Goal: Browse casually

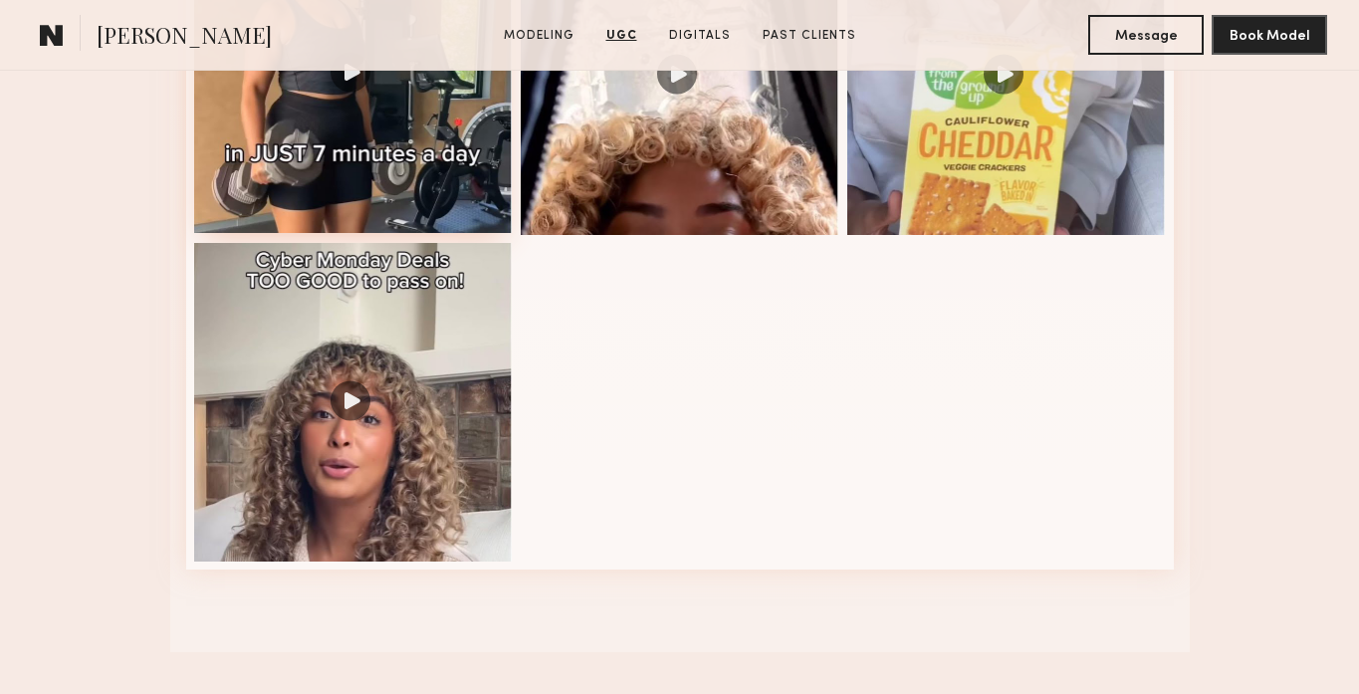
scroll to position [2587, 0]
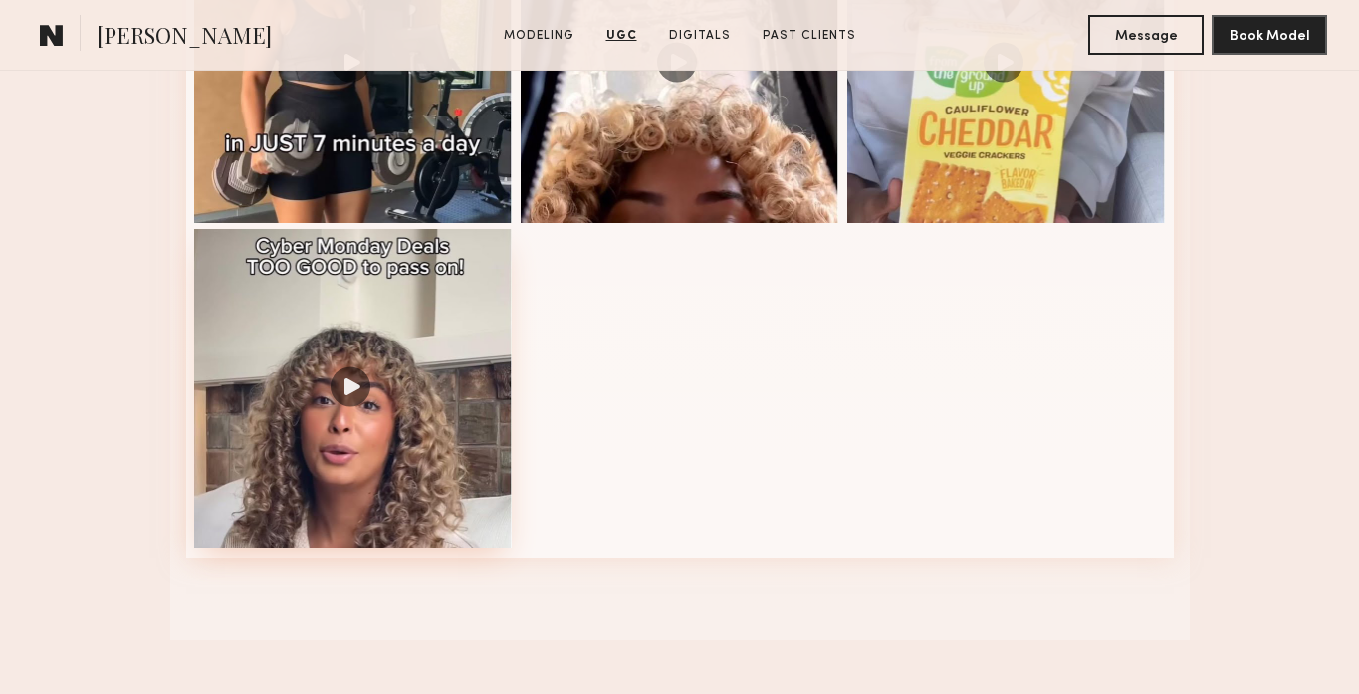
click at [378, 486] on div at bounding box center [353, 388] width 318 height 318
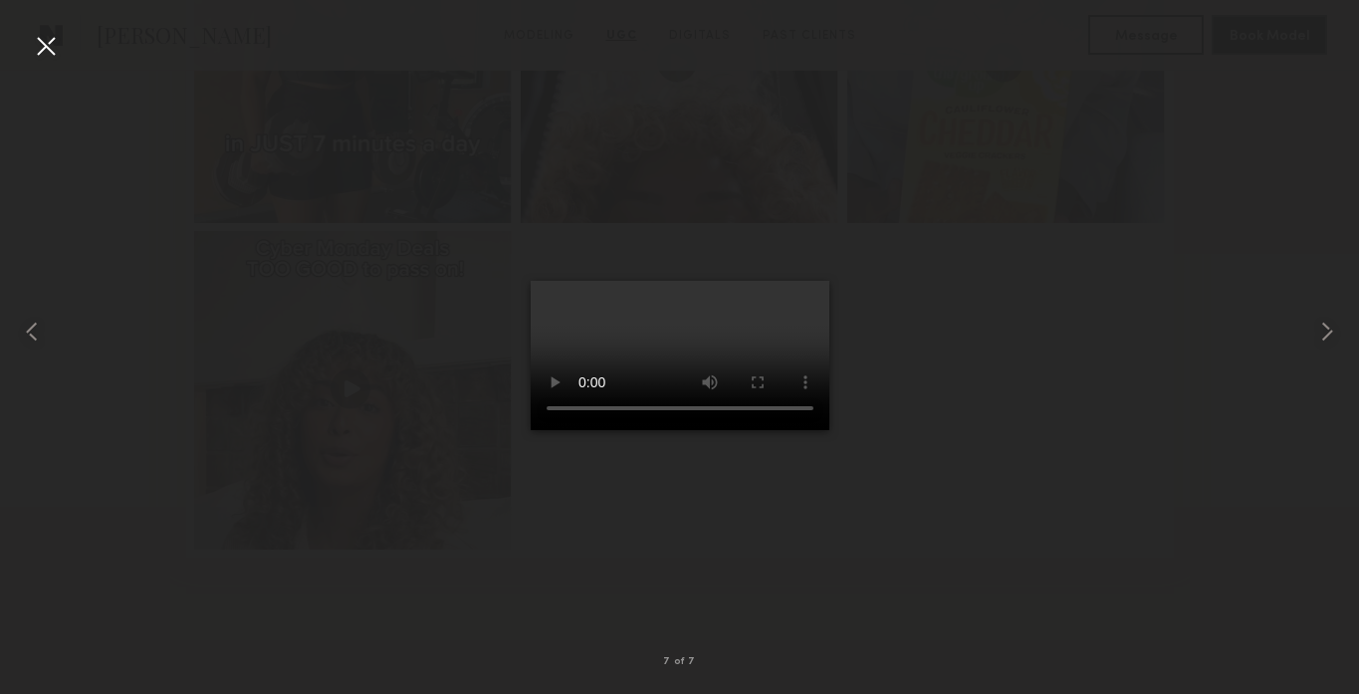
click at [1244, 361] on div at bounding box center [679, 331] width 1359 height 598
click at [46, 41] on div at bounding box center [46, 46] width 32 height 32
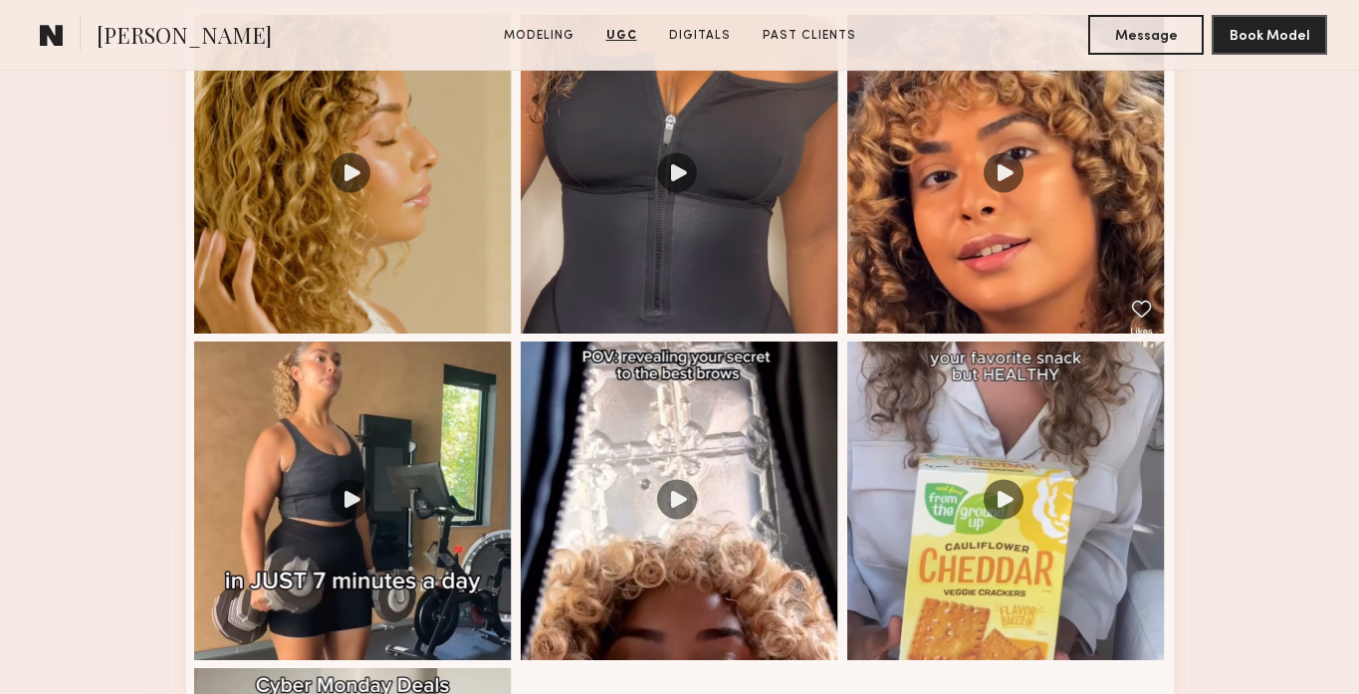
scroll to position [2147, 0]
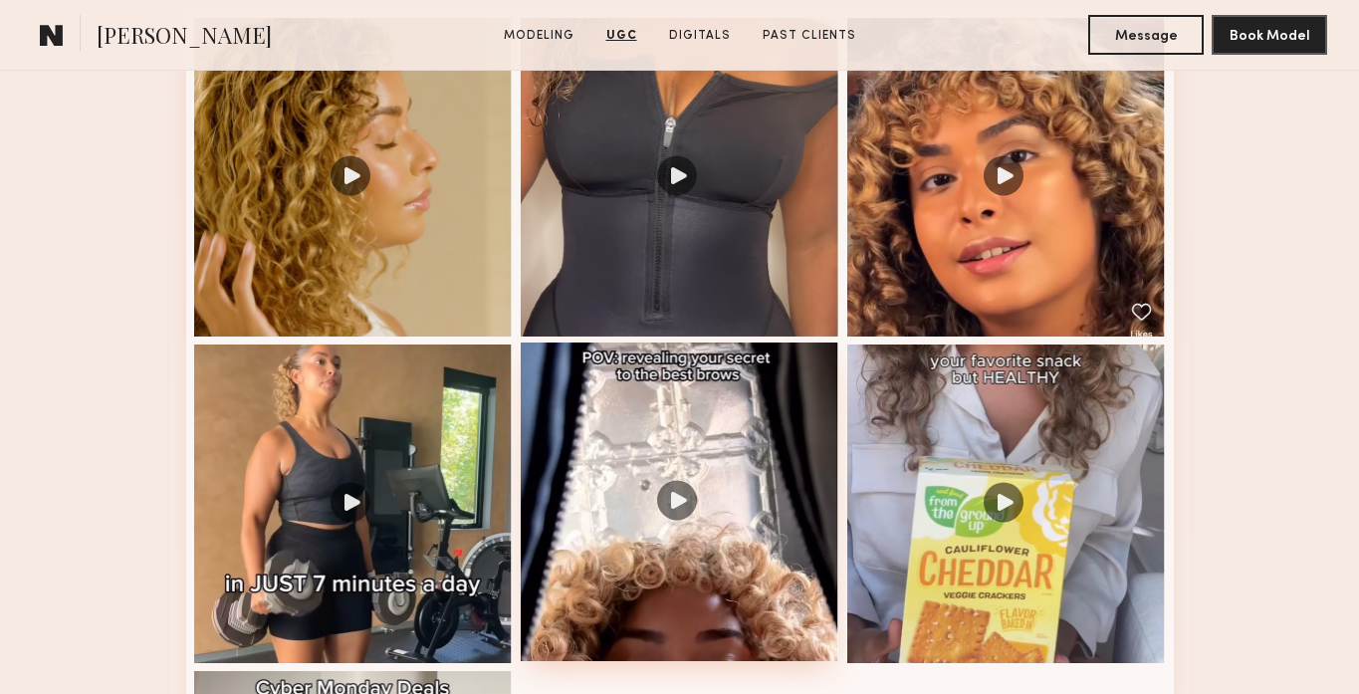
click at [676, 396] on div at bounding box center [680, 501] width 318 height 318
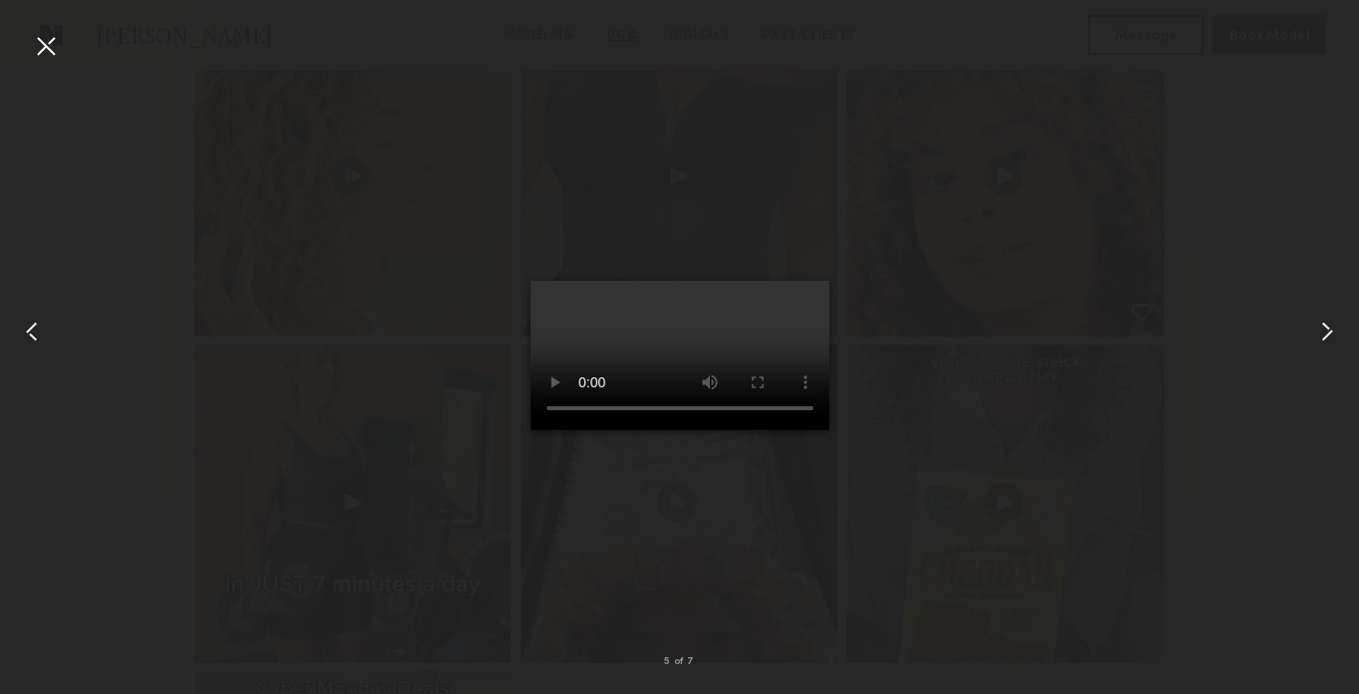
click at [48, 47] on div at bounding box center [46, 46] width 32 height 32
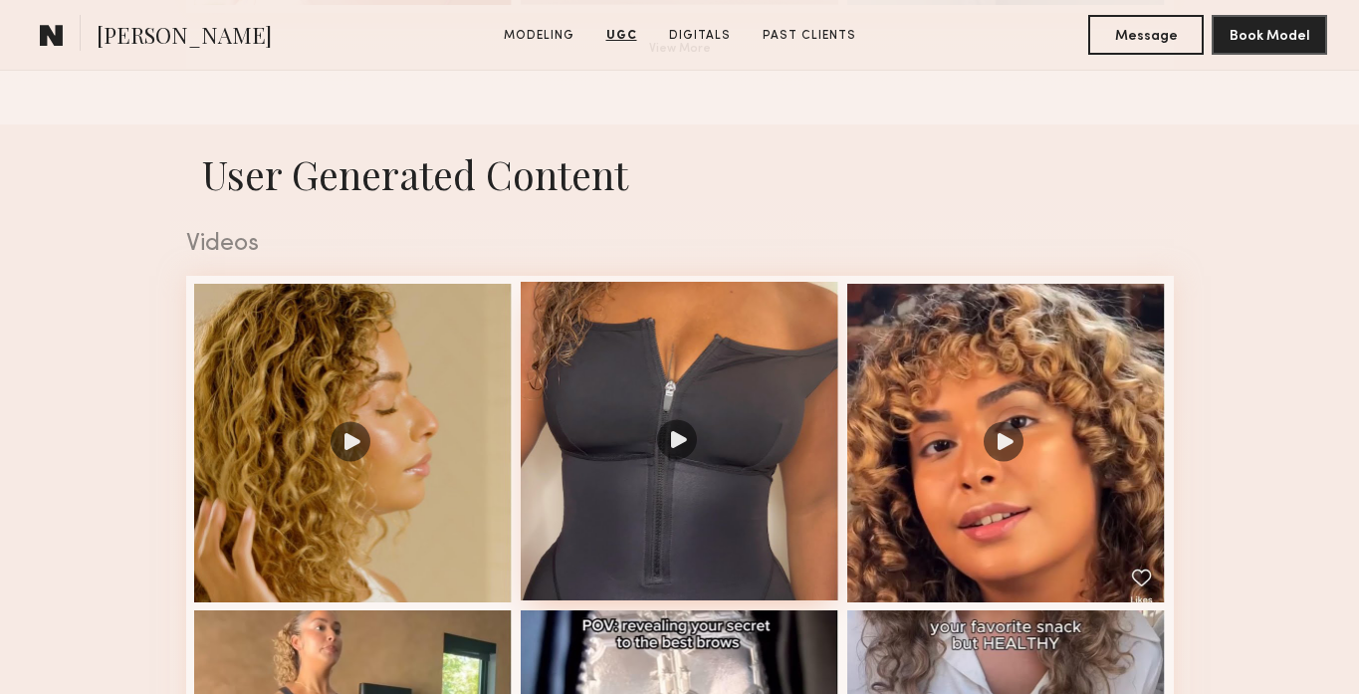
scroll to position [1880, 0]
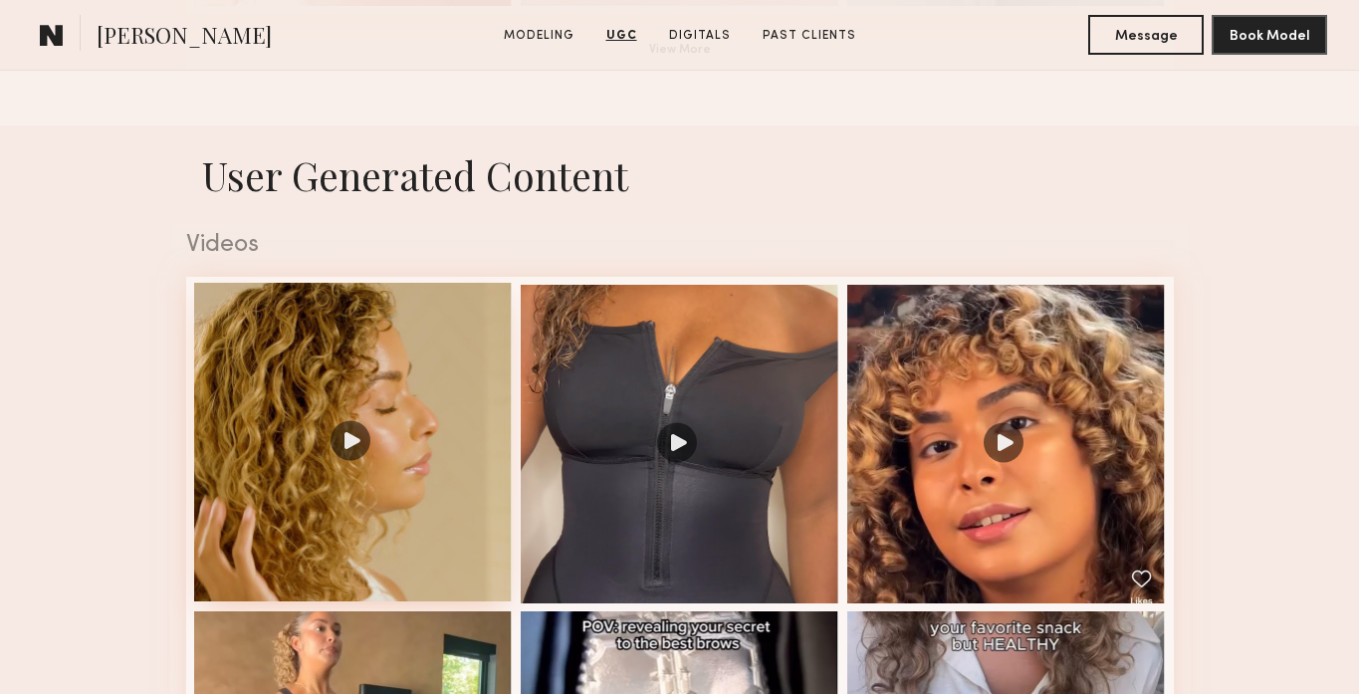
click at [442, 454] on div at bounding box center [353, 442] width 318 height 318
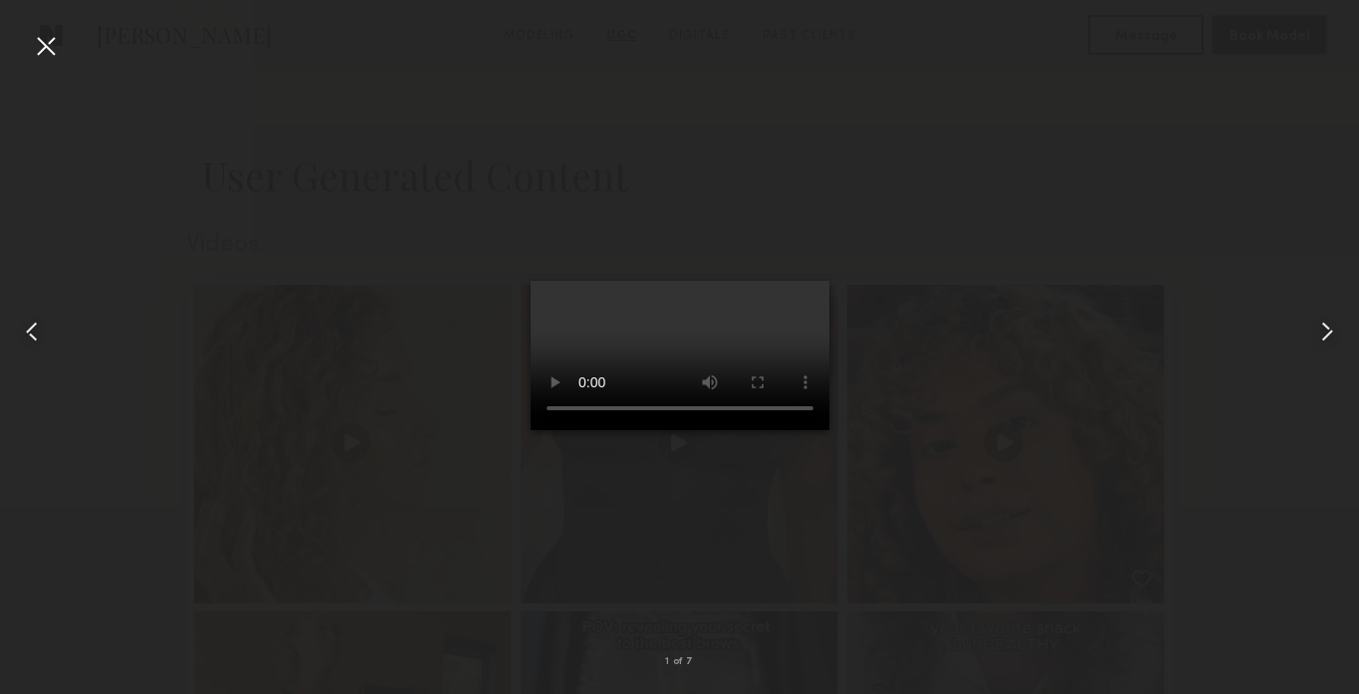
click at [54, 38] on div at bounding box center [46, 46] width 32 height 32
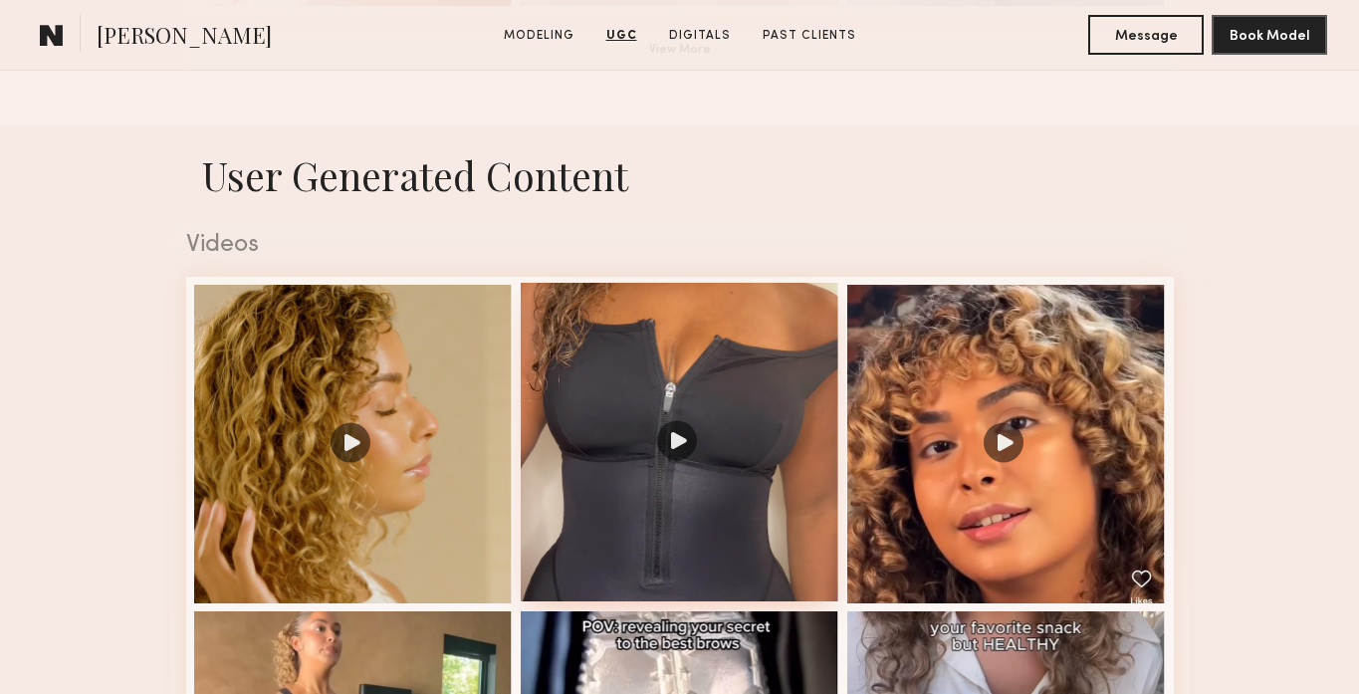
click at [639, 445] on div at bounding box center [680, 442] width 318 height 318
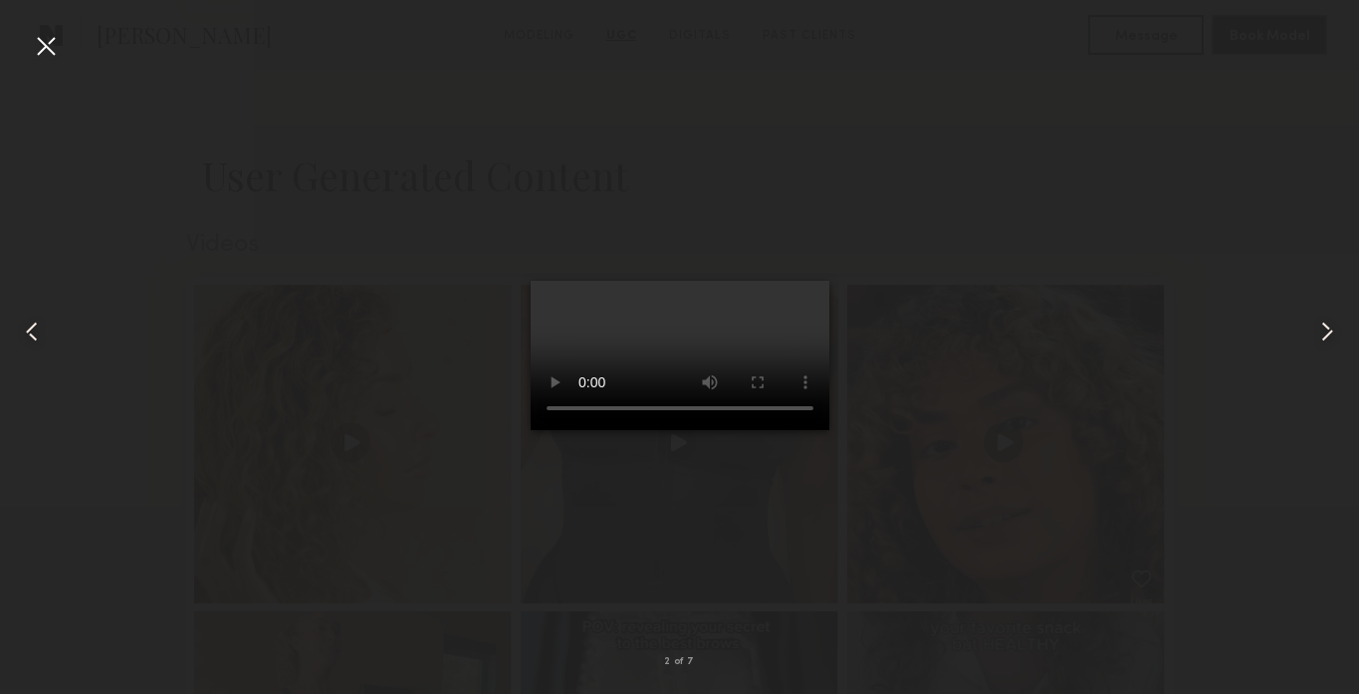
click at [56, 48] on div at bounding box center [46, 46] width 32 height 32
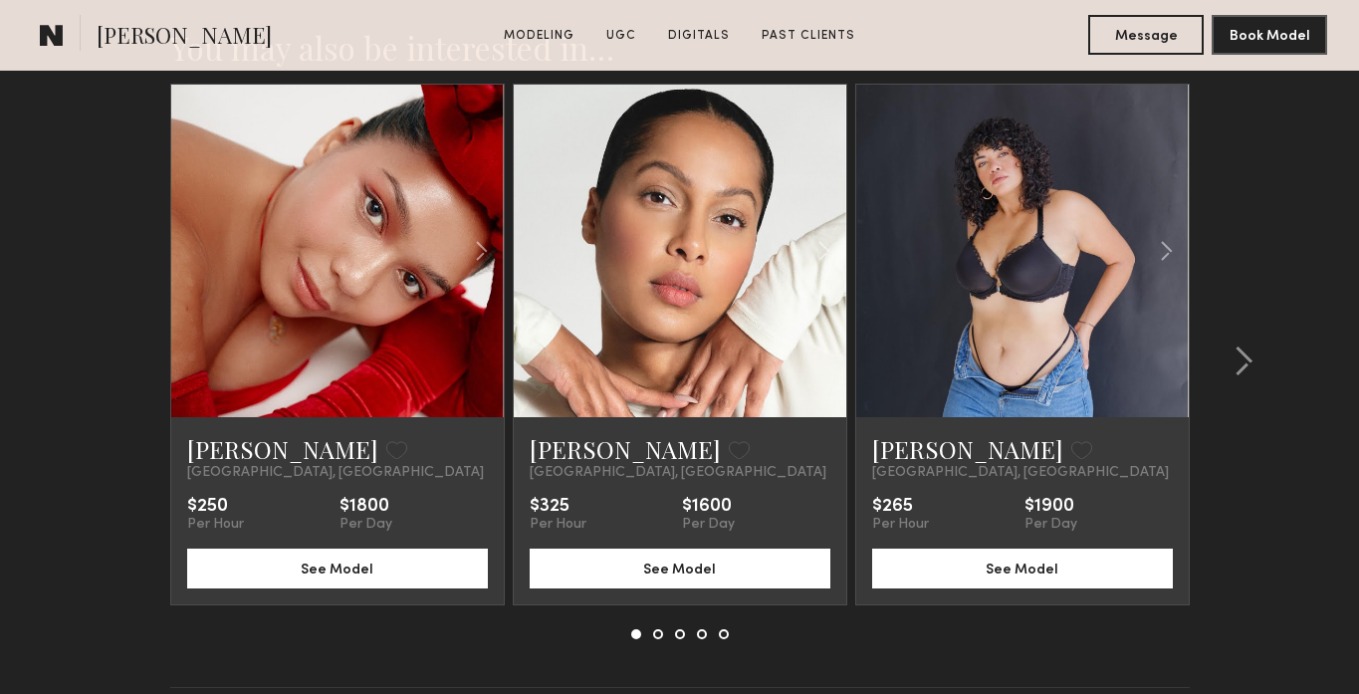
scroll to position [4373, 0]
